Goal: Information Seeking & Learning: Find specific page/section

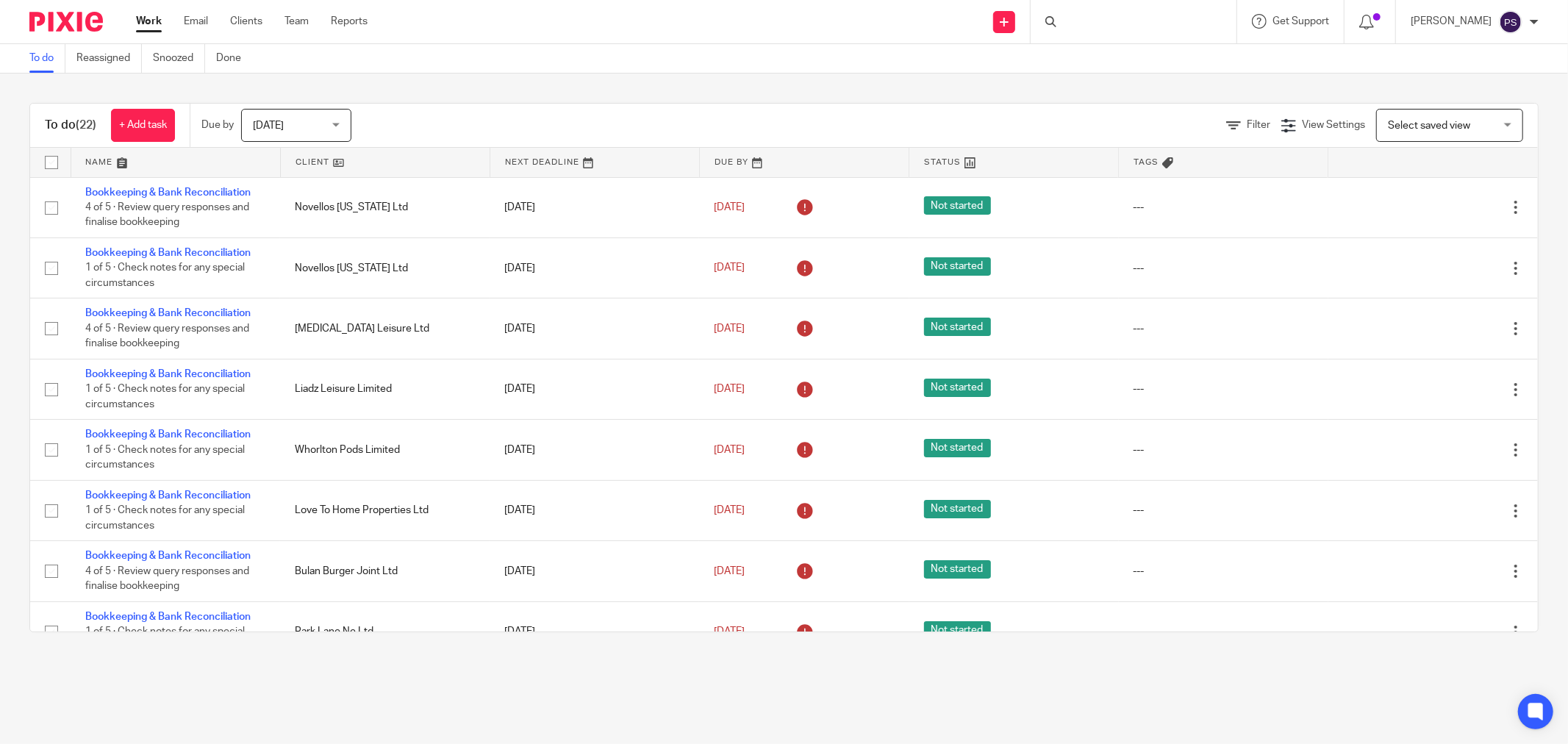
click at [1132, 23] on div at bounding box center [1133, 21] width 206 height 44
click at [1084, 15] on form at bounding box center [1138, 21] width 156 height 18
click at [1084, 17] on input "Search" at bounding box center [1126, 24] width 133 height 13
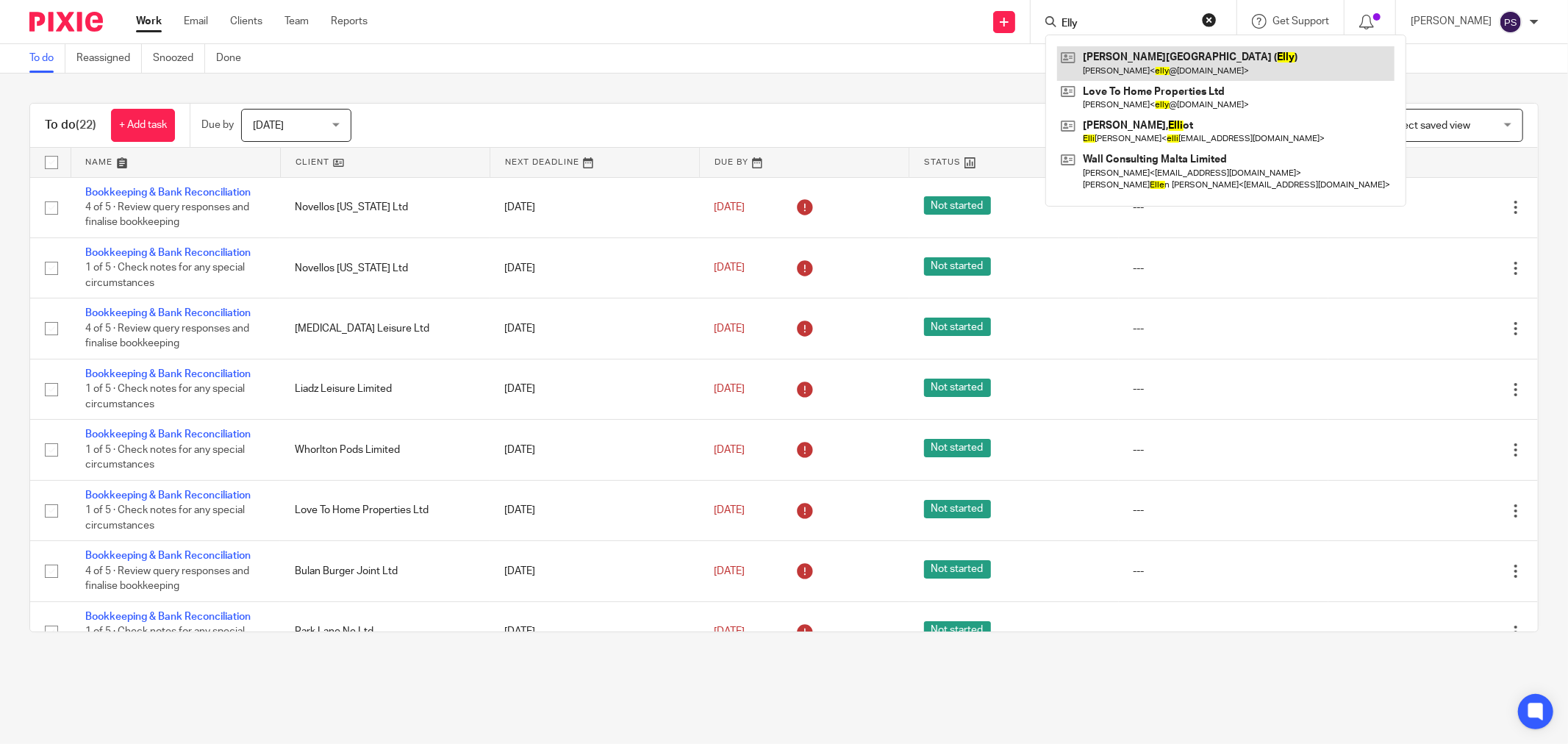
type input "Elly"
click at [1132, 70] on link at bounding box center [1225, 63] width 338 height 34
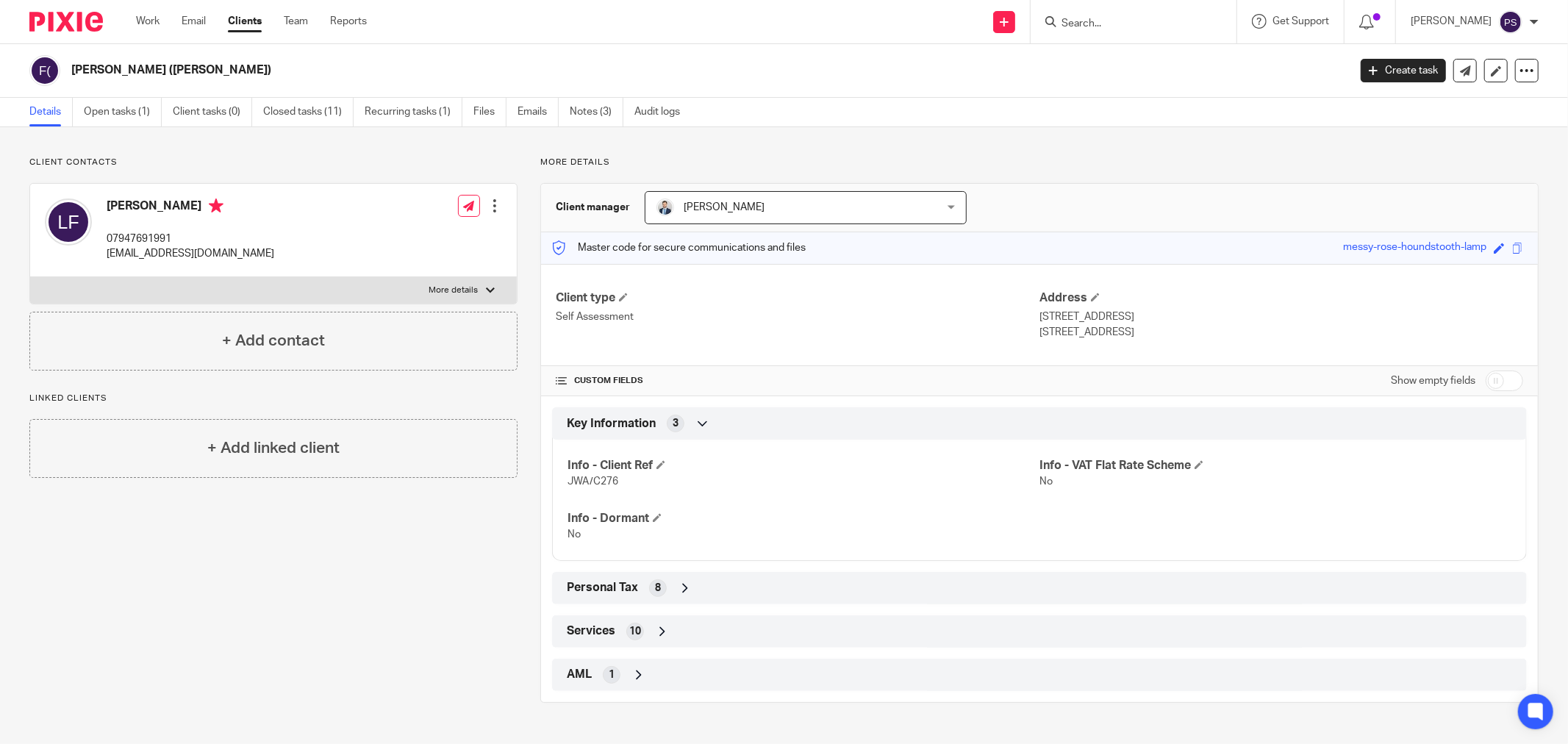
click at [126, 557] on div "Client contacts [PERSON_NAME] 07947691991 [EMAIL_ADDRESS][DOMAIN_NAME] Edit con…" at bounding box center [262, 429] width 511 height 546
click at [526, 108] on link "Emails" at bounding box center [538, 112] width 41 height 29
click at [528, 105] on link "Emails" at bounding box center [538, 112] width 41 height 29
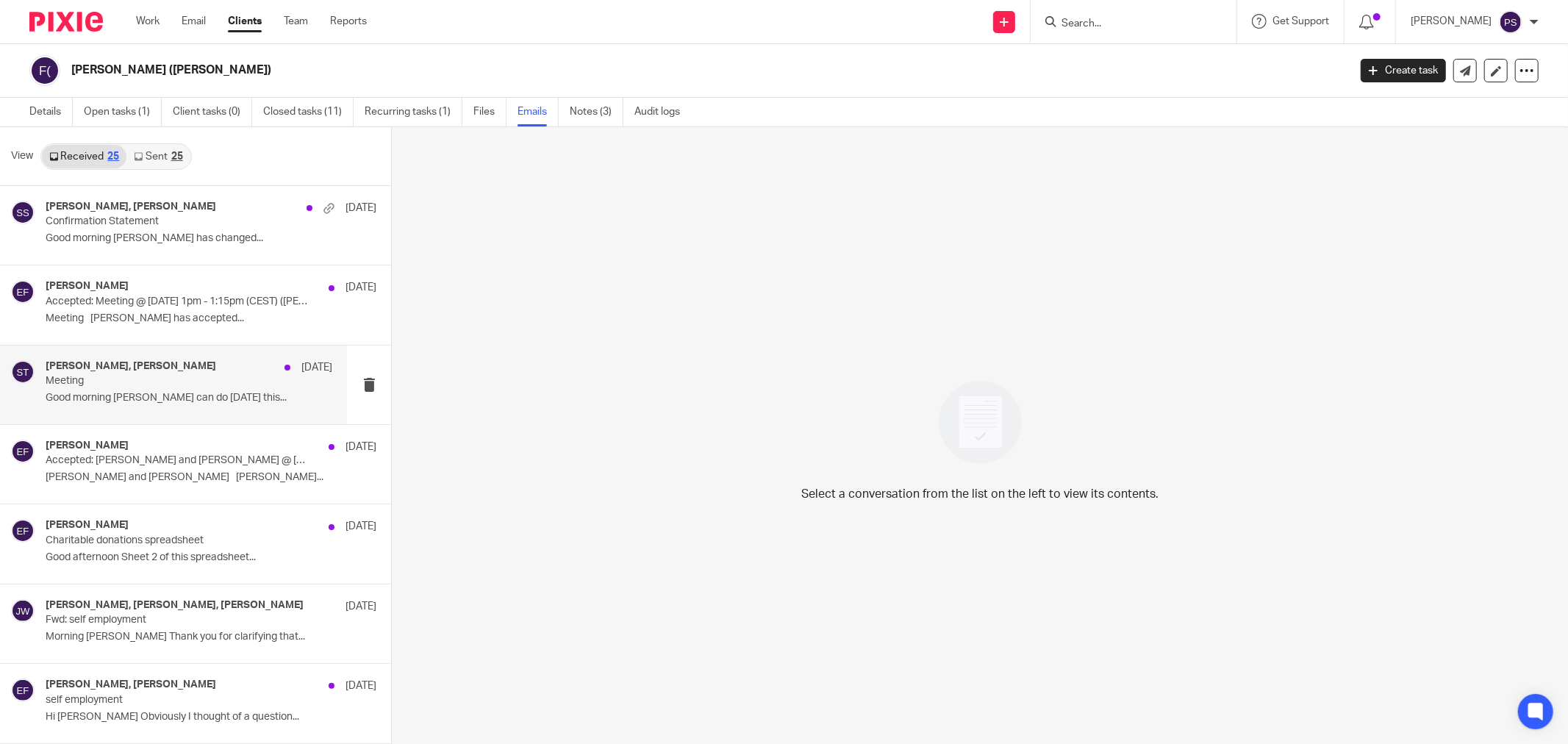
click at [143, 395] on p "Good morning Sara I can do Thursday this..." at bounding box center [189, 398] width 287 height 12
click at [133, 459] on p "Accepted: Elly Freeman and Sara Tomczak @ Mon 23 Jun 2025 11am - 11:15am (CEST)…" at bounding box center [160, 461] width 229 height 12
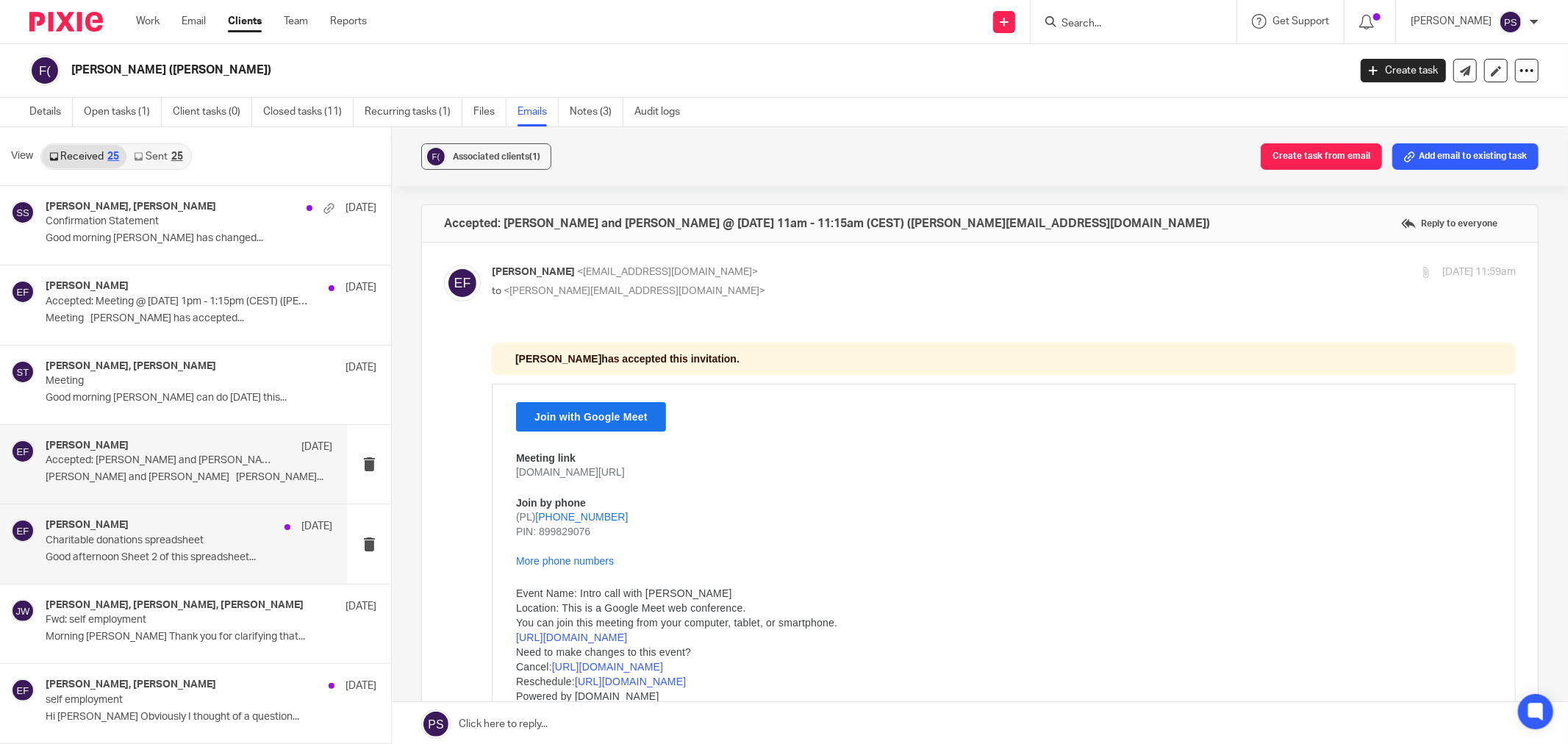
click at [169, 550] on div "Elly Freeman 3 May Charitable donations spreadsheet Good afternoon Sheet 2 of t…" at bounding box center [189, 544] width 287 height 49
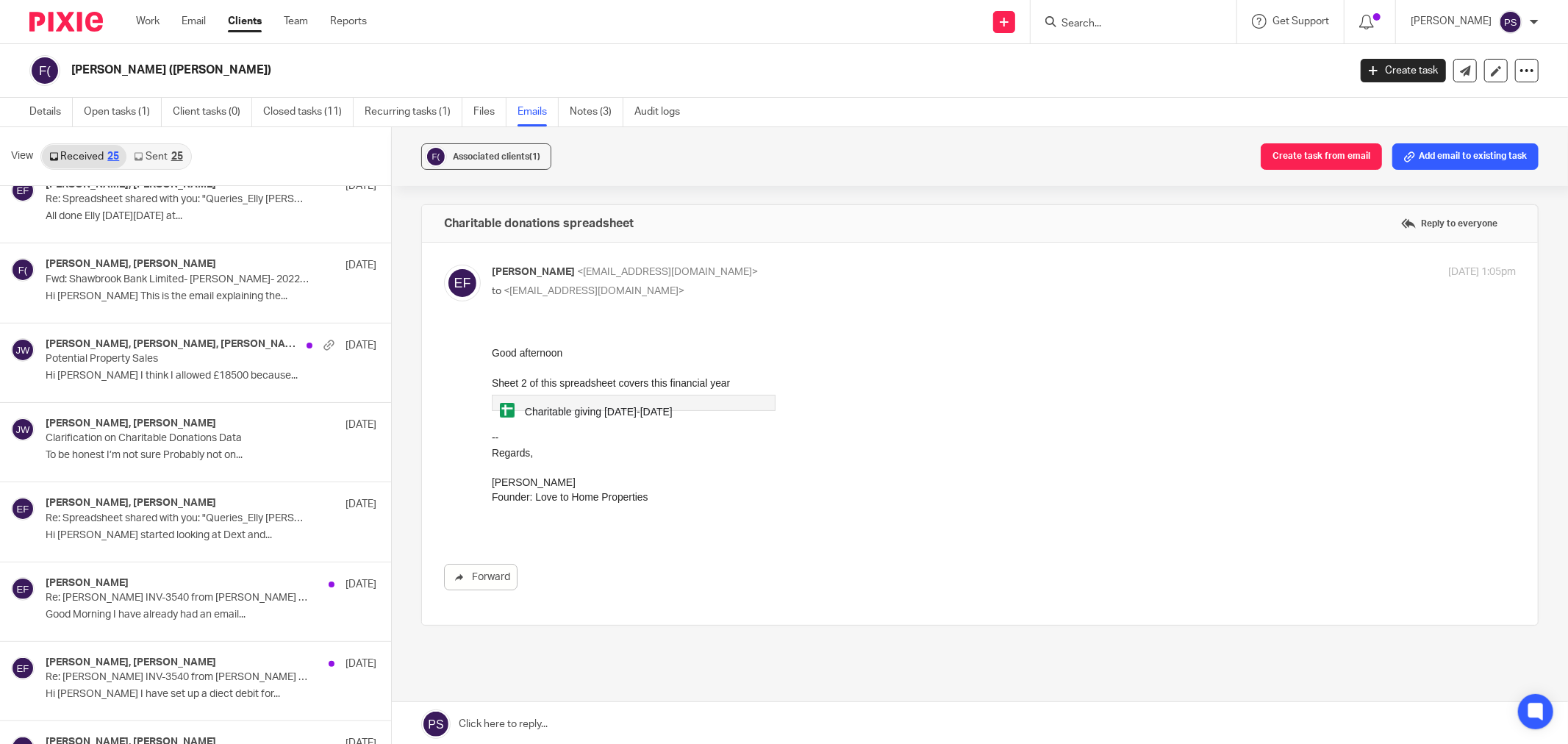
scroll to position [980, 0]
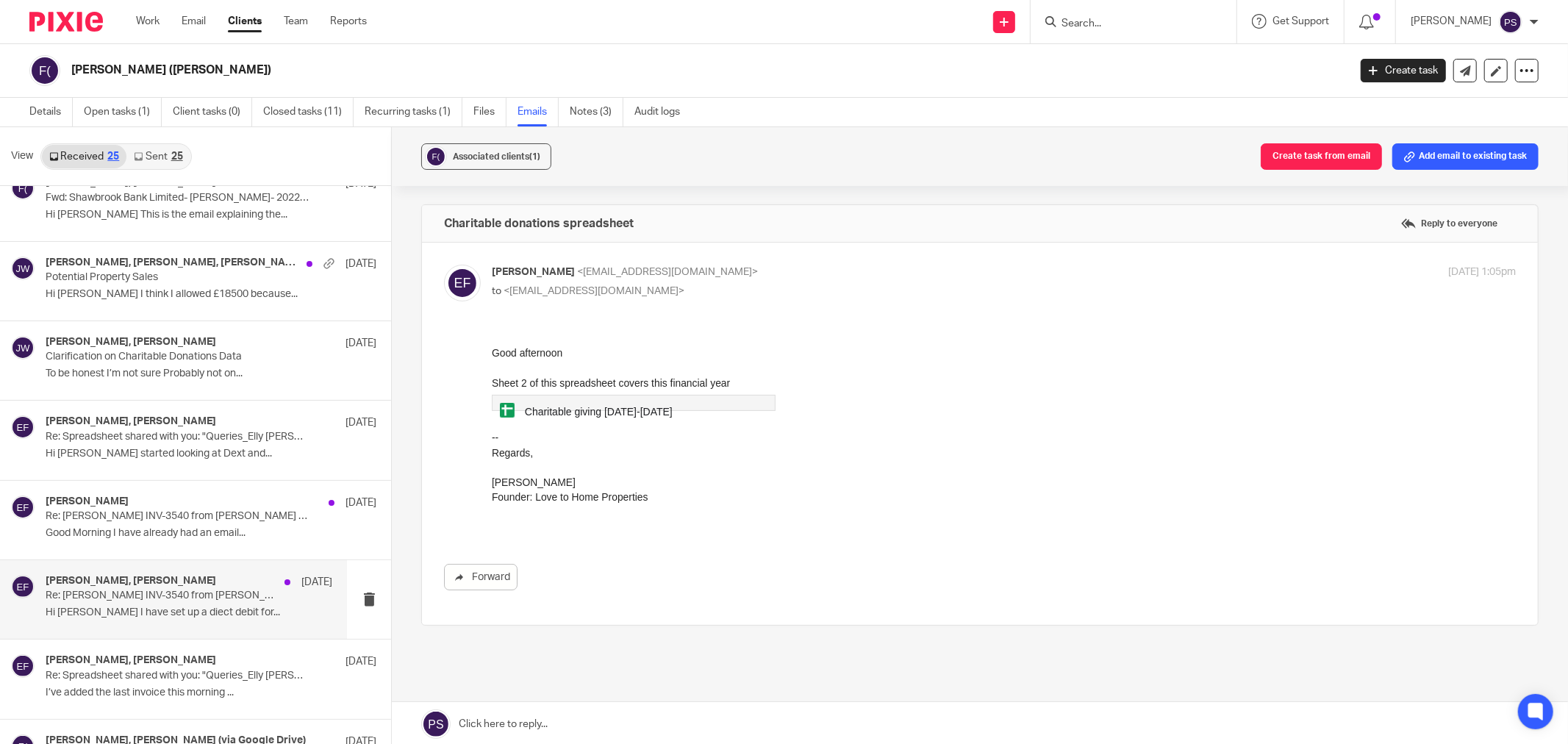
click at [127, 582] on h4 "Jason Waite, Elly Freeman" at bounding box center [130, 581] width 170 height 12
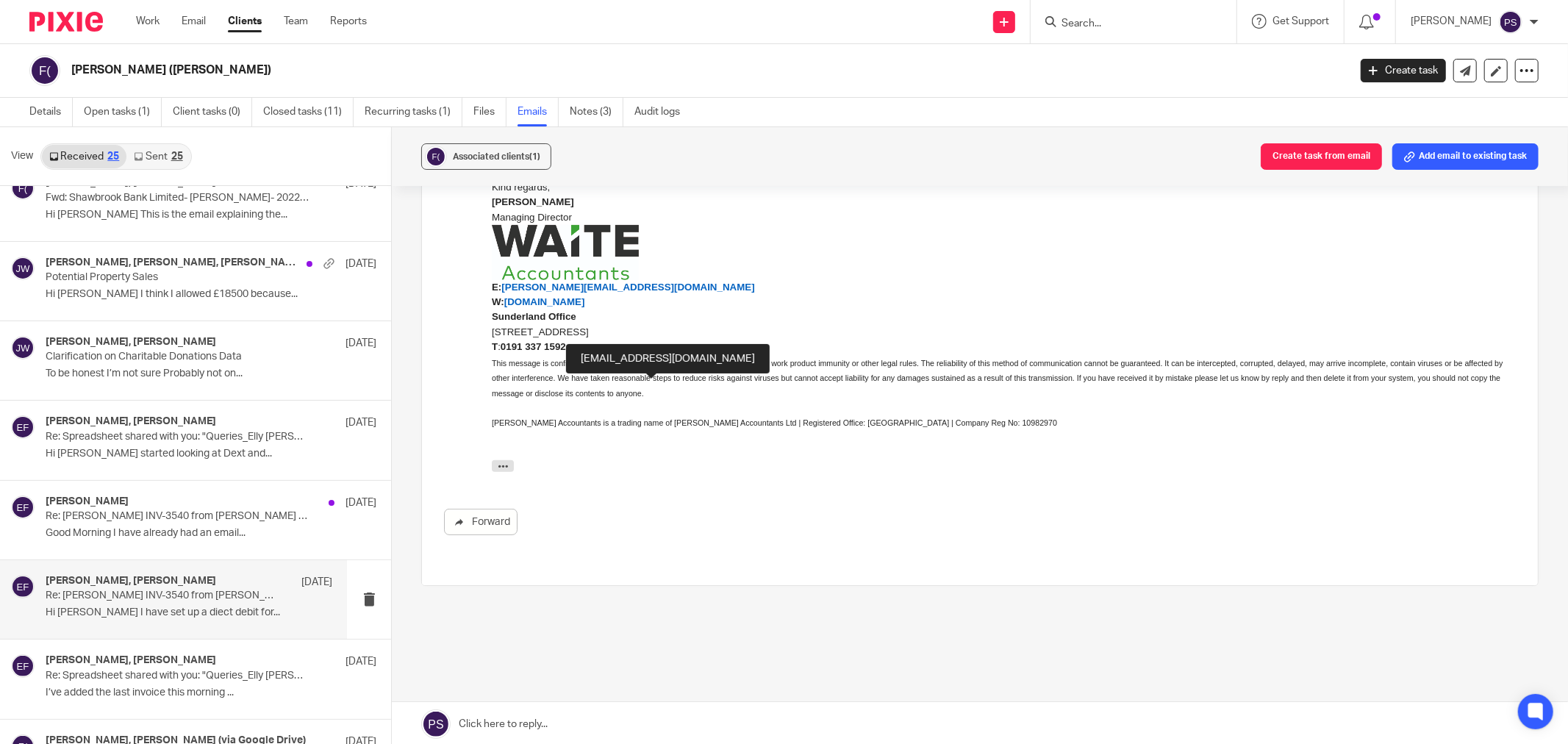
scroll to position [0, 0]
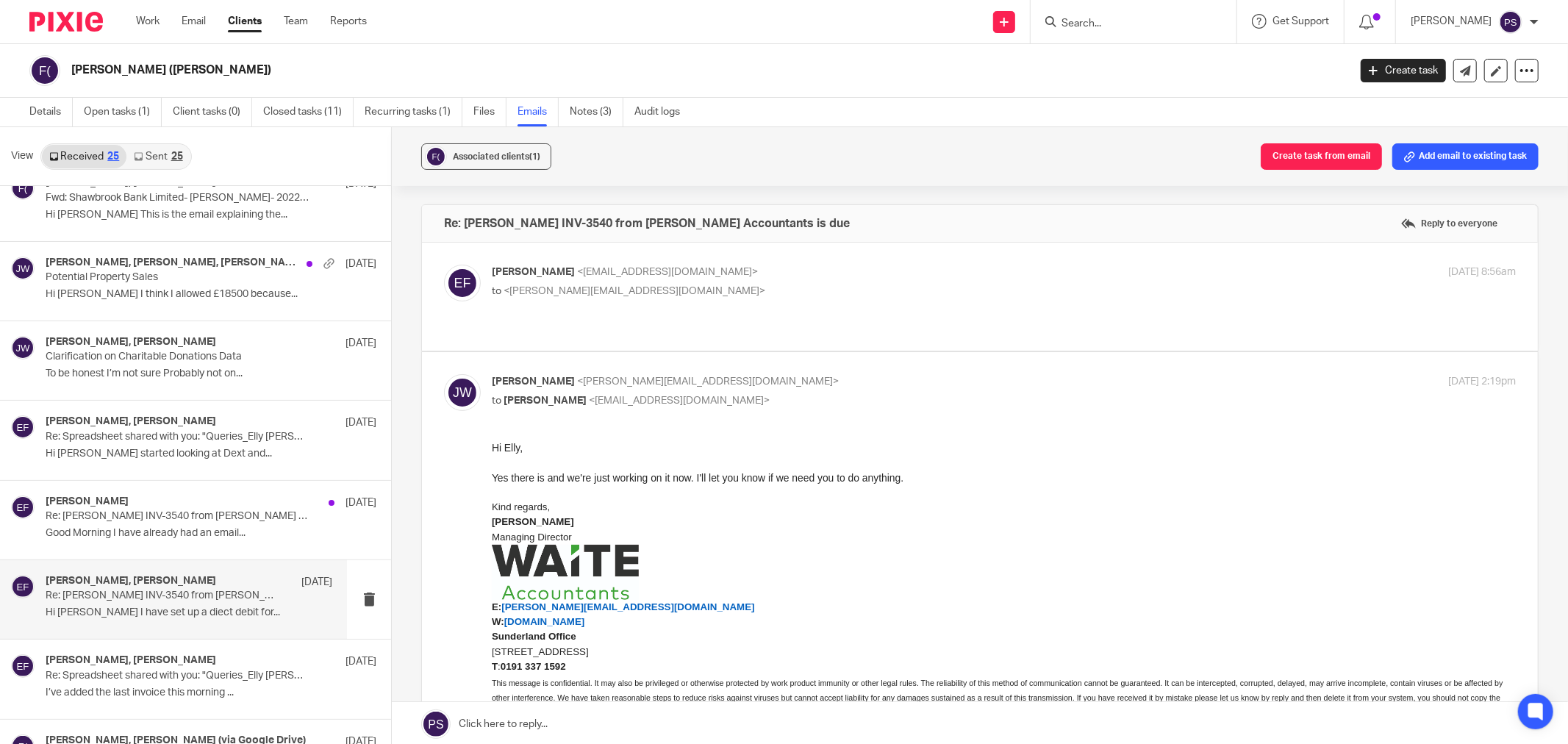
click at [598, 277] on p "Elly Freeman <elly@lovetohomeproperties.co.uk>" at bounding box center [833, 272] width 683 height 16
checkbox input "true"
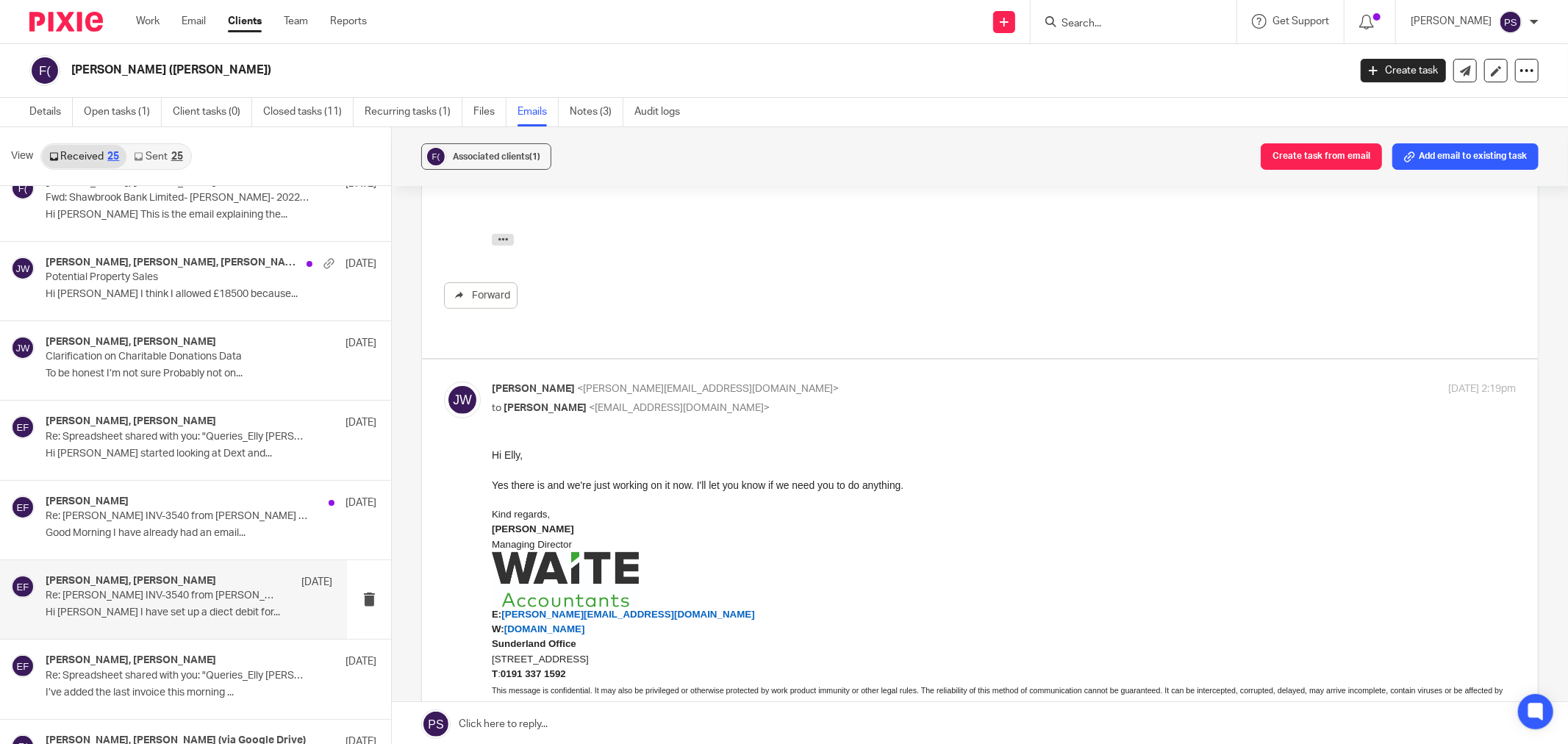
scroll to position [157, 0]
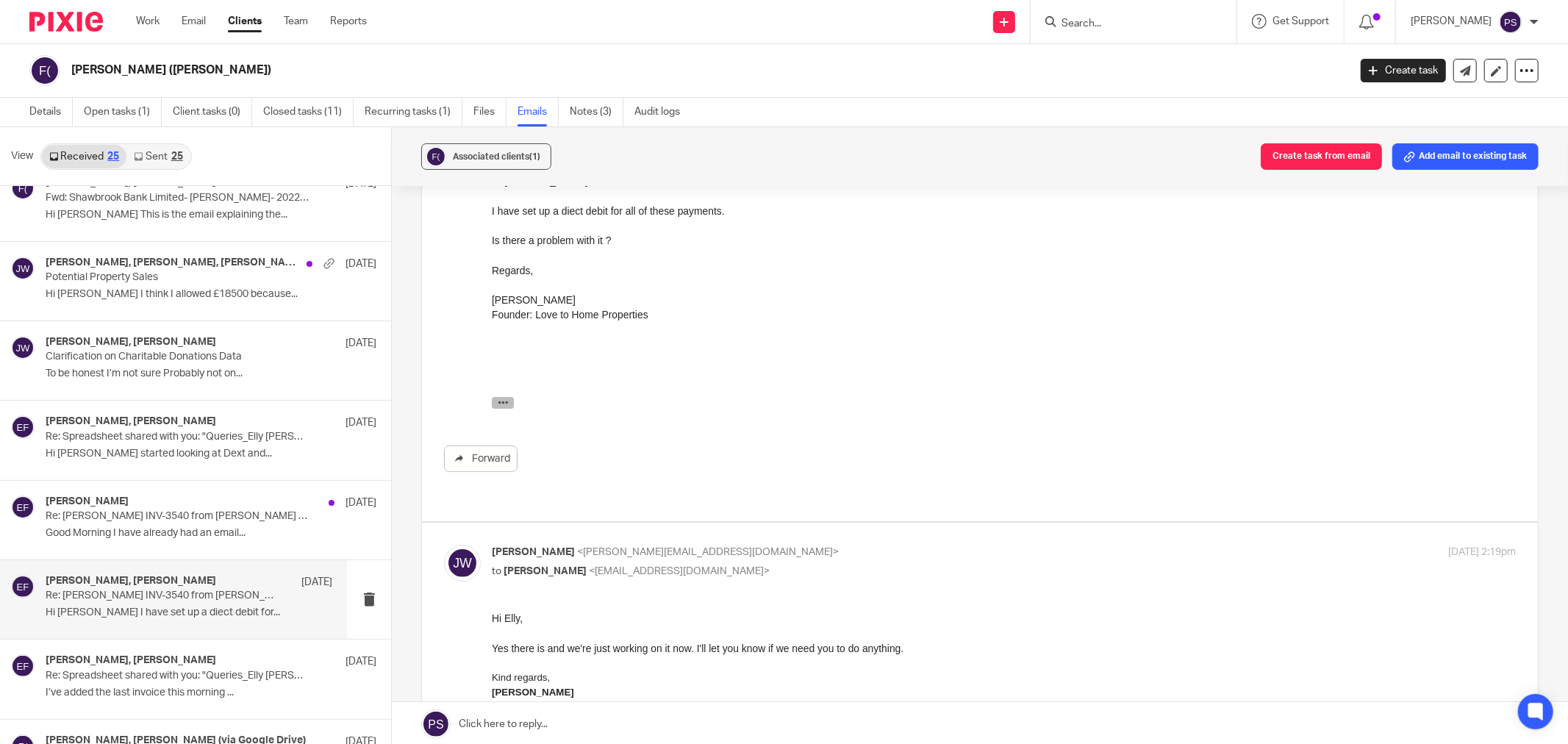
click at [500, 399] on icon "button" at bounding box center [502, 401] width 11 height 11
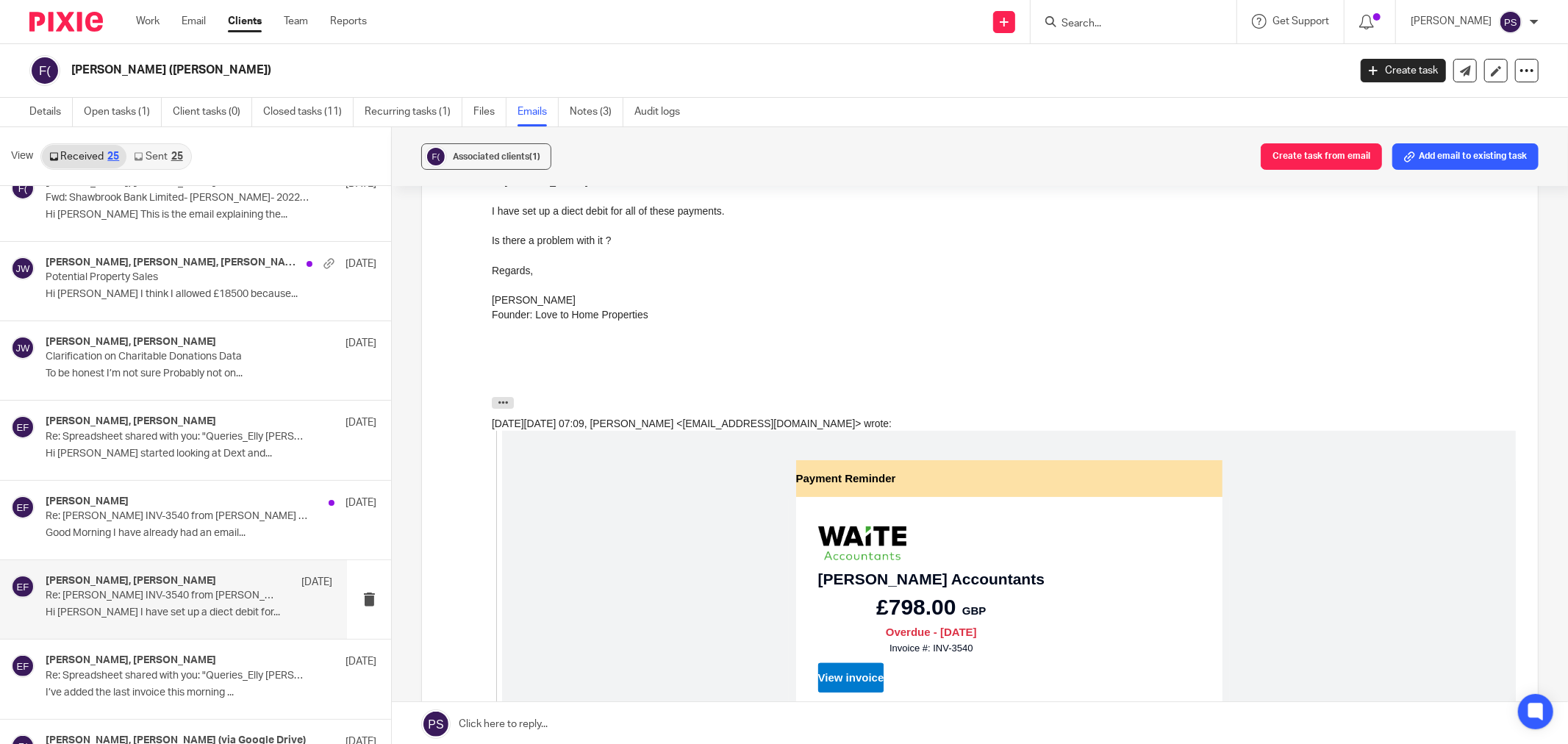
scroll to position [484, 0]
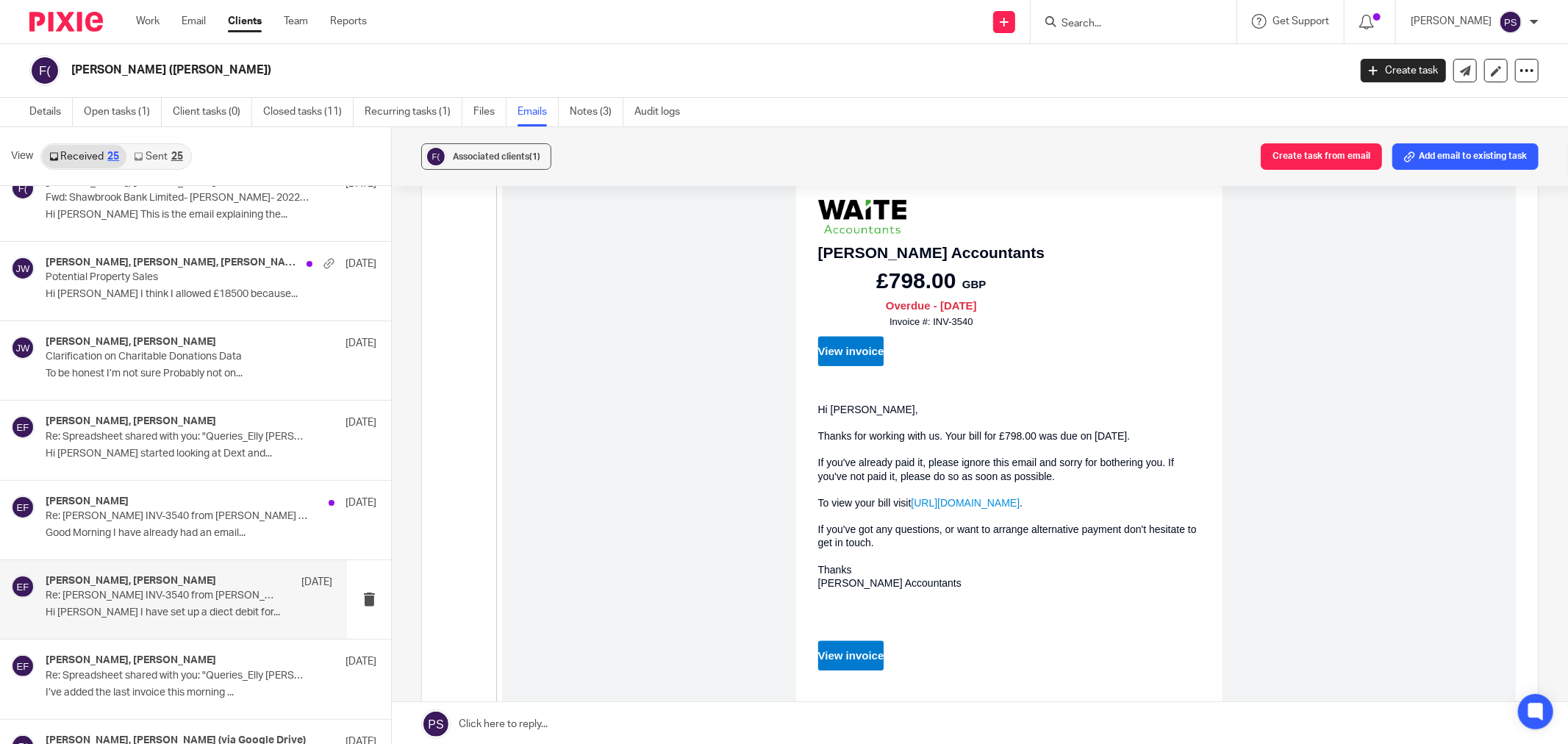
click at [1008, 509] on link "https://in.xero.com/YgOiqZ3O0kVkvlrwW9RR2toE3M6Mtn3d9Ah1pL4R" at bounding box center [965, 503] width 109 height 12
click at [157, 530] on p "Good Morning I have already had an email..." at bounding box center [189, 533] width 287 height 12
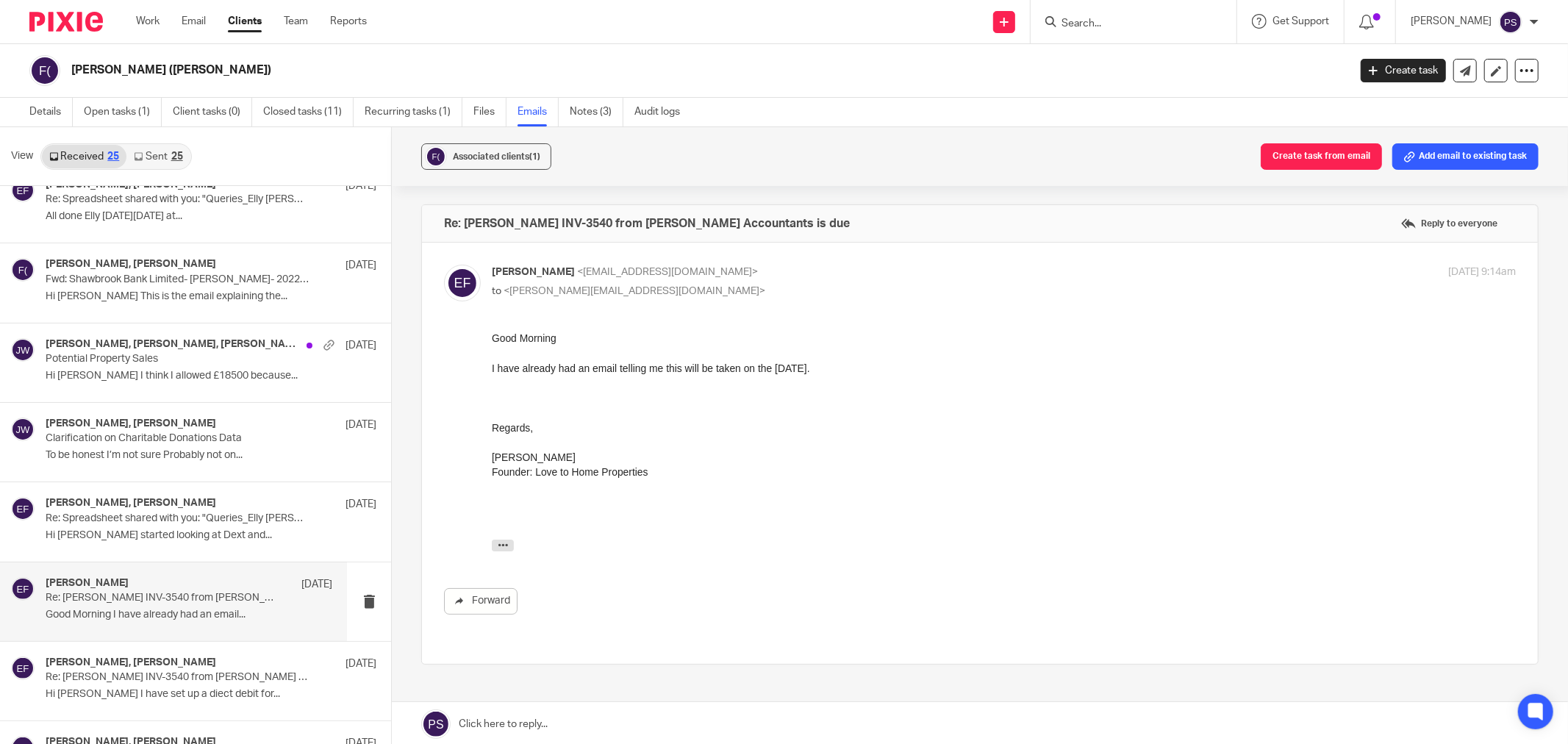
scroll to position [817, 0]
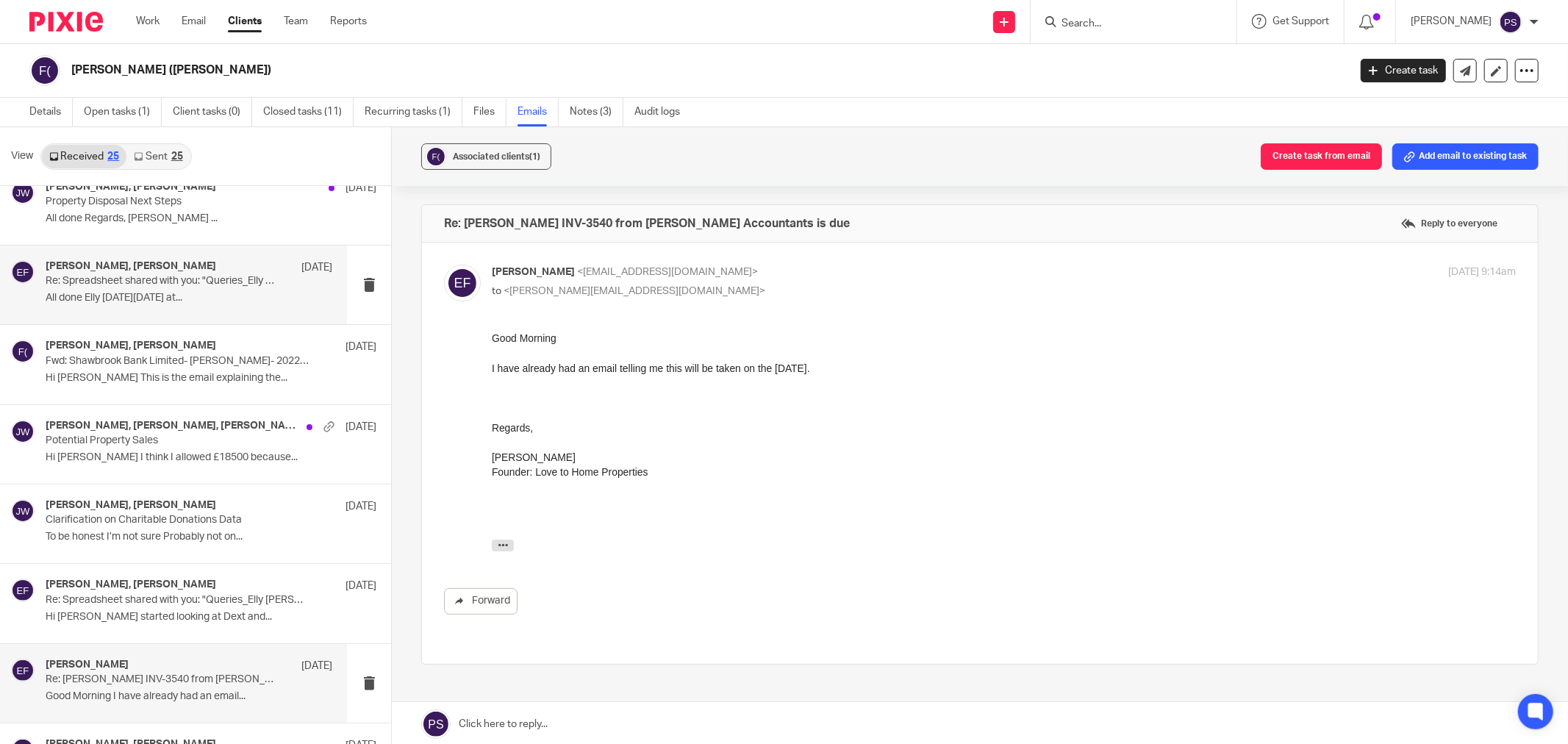
click at [133, 305] on div "Sara Tomczak, Elly Freeman 4 Apr Re: Spreadsheet shared with you: "Queries_Elly…" at bounding box center [189, 285] width 287 height 49
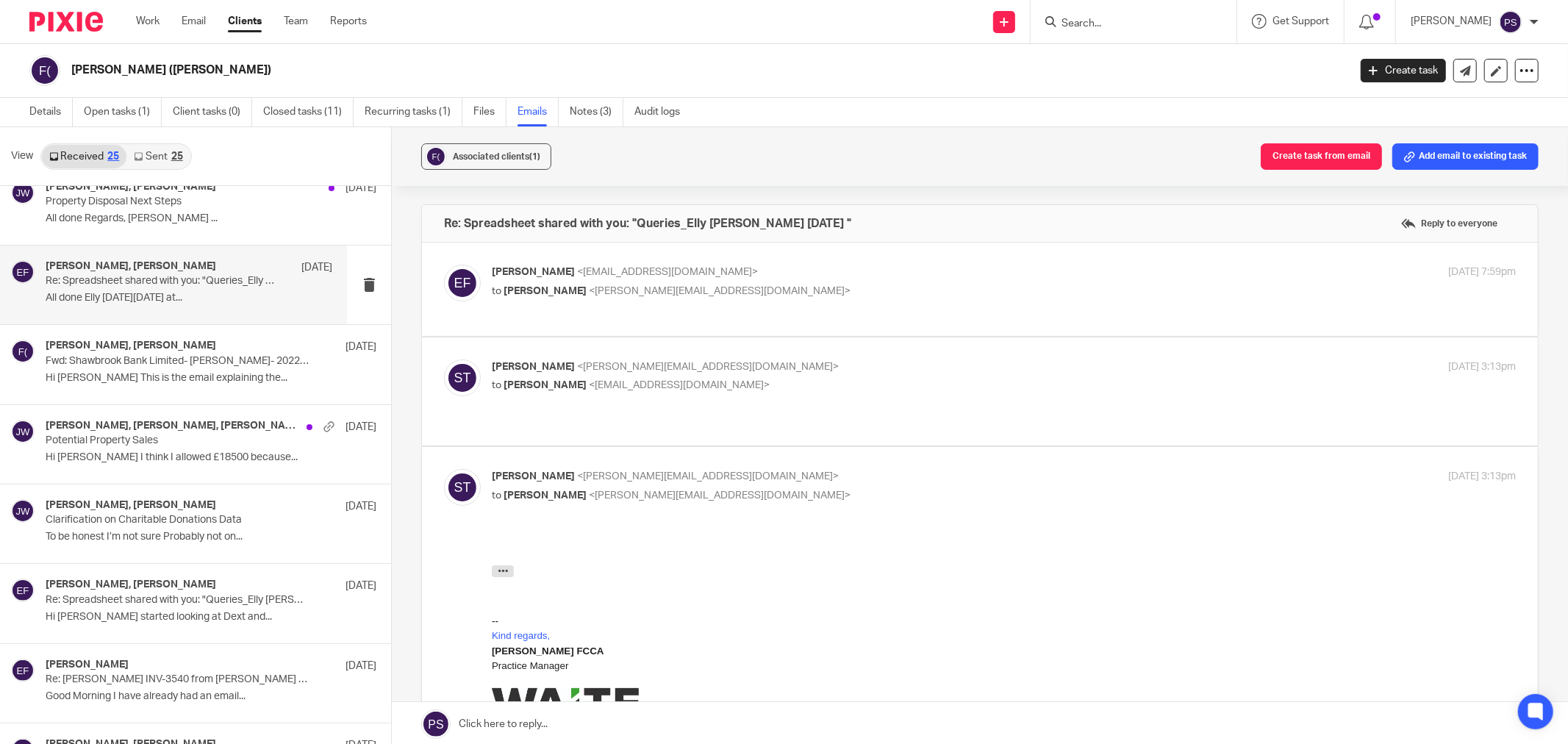
scroll to position [0, 0]
click at [633, 373] on p "Sara Tomczak <sara@waiteaccountants.co.uk>" at bounding box center [833, 367] width 683 height 16
checkbox input "true"
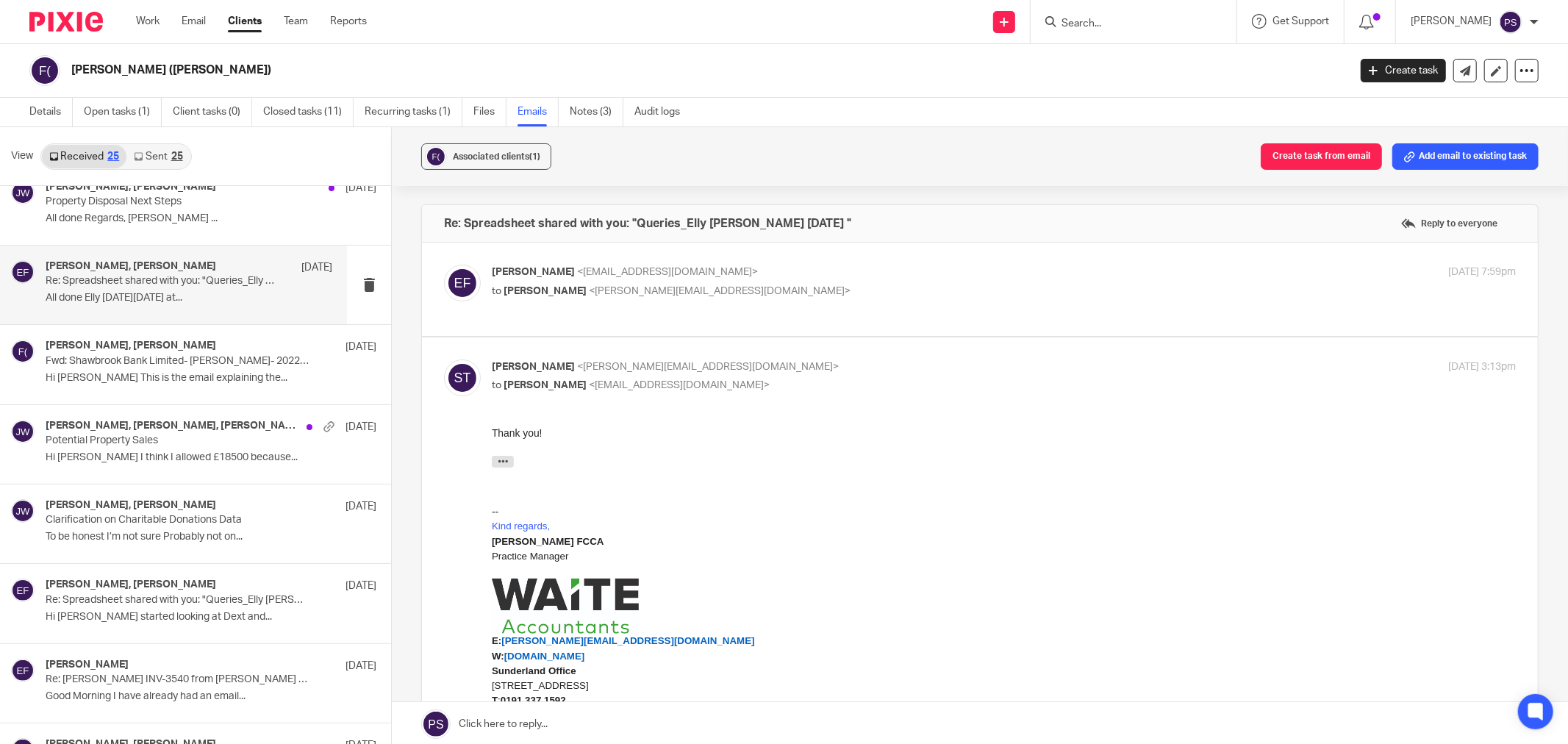
click at [657, 275] on span "<elly@lovetohomeproperties.co.uk>" at bounding box center [668, 272] width 181 height 10
checkbox input "true"
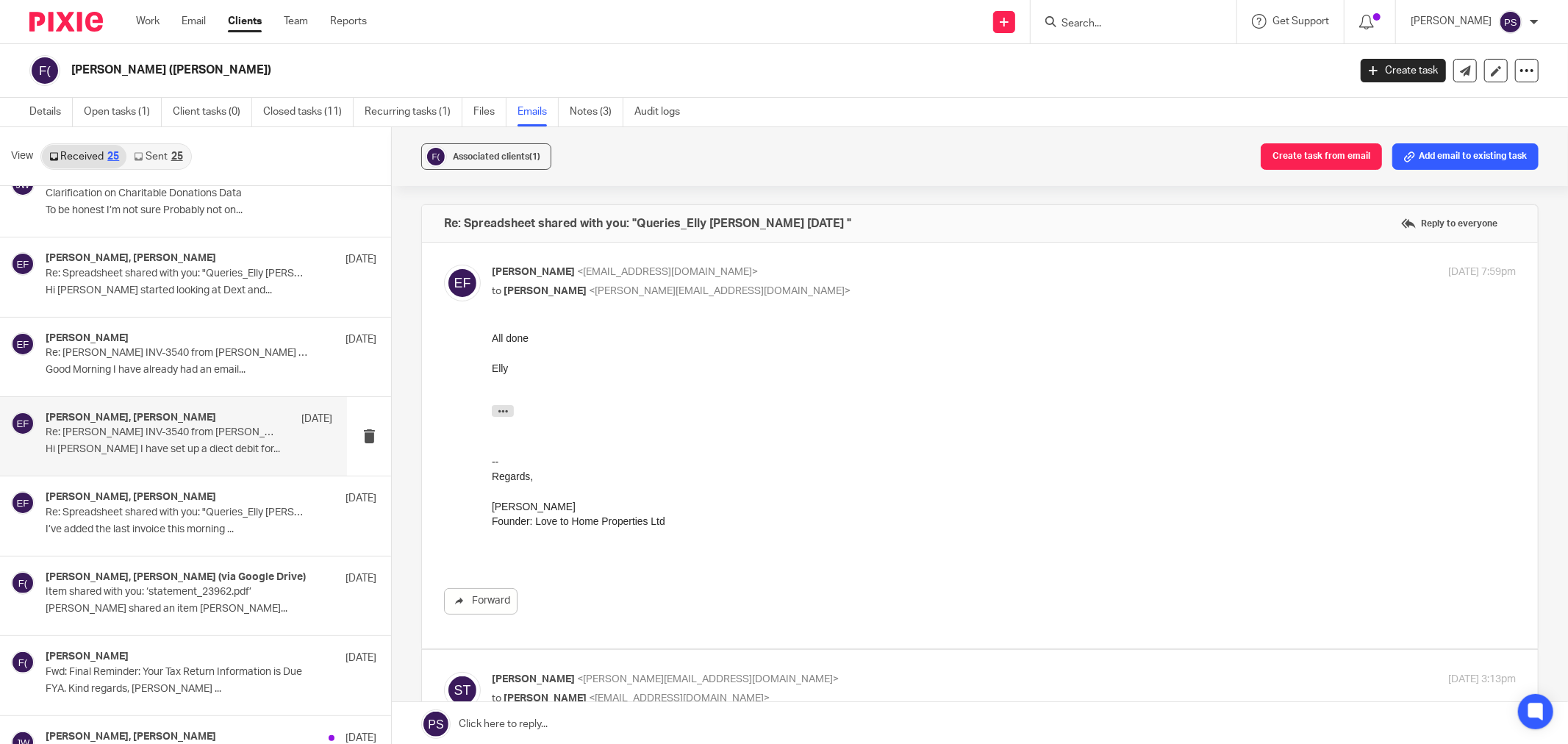
scroll to position [980, 0]
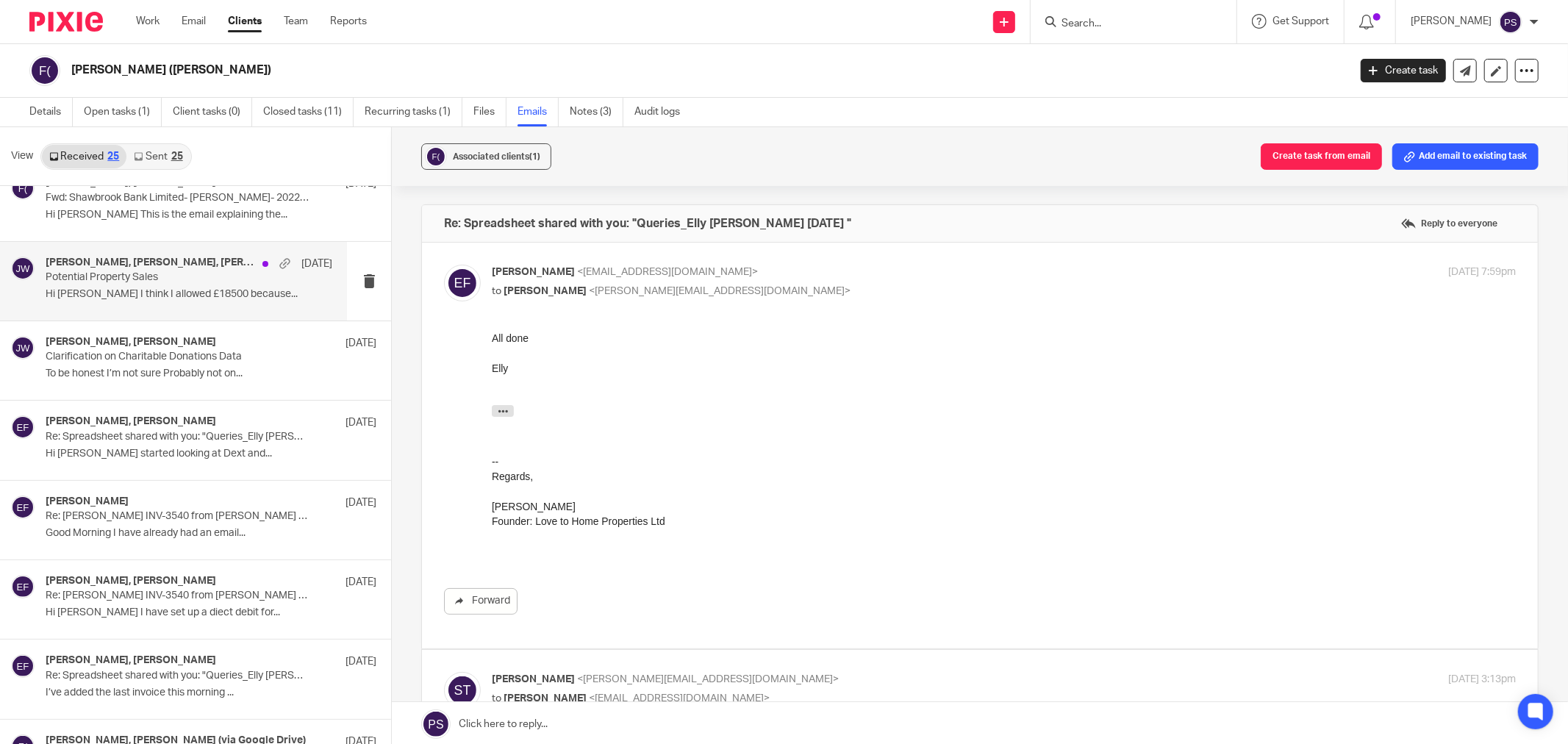
click at [138, 292] on p "Hi Jason I think I allowed £18500 because..." at bounding box center [189, 294] width 287 height 12
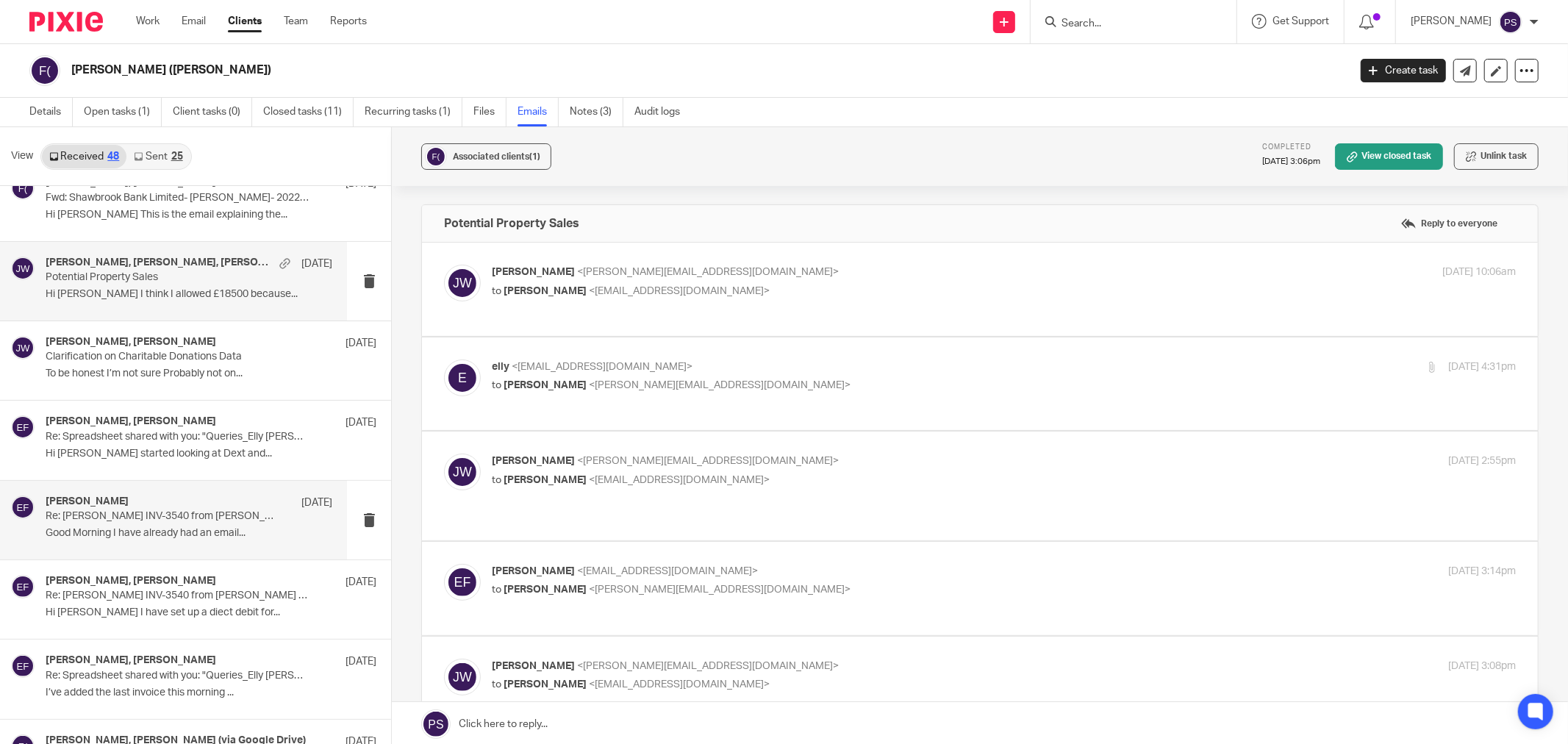
scroll to position [0, 0]
